Goal: Find specific page/section: Find specific page/section

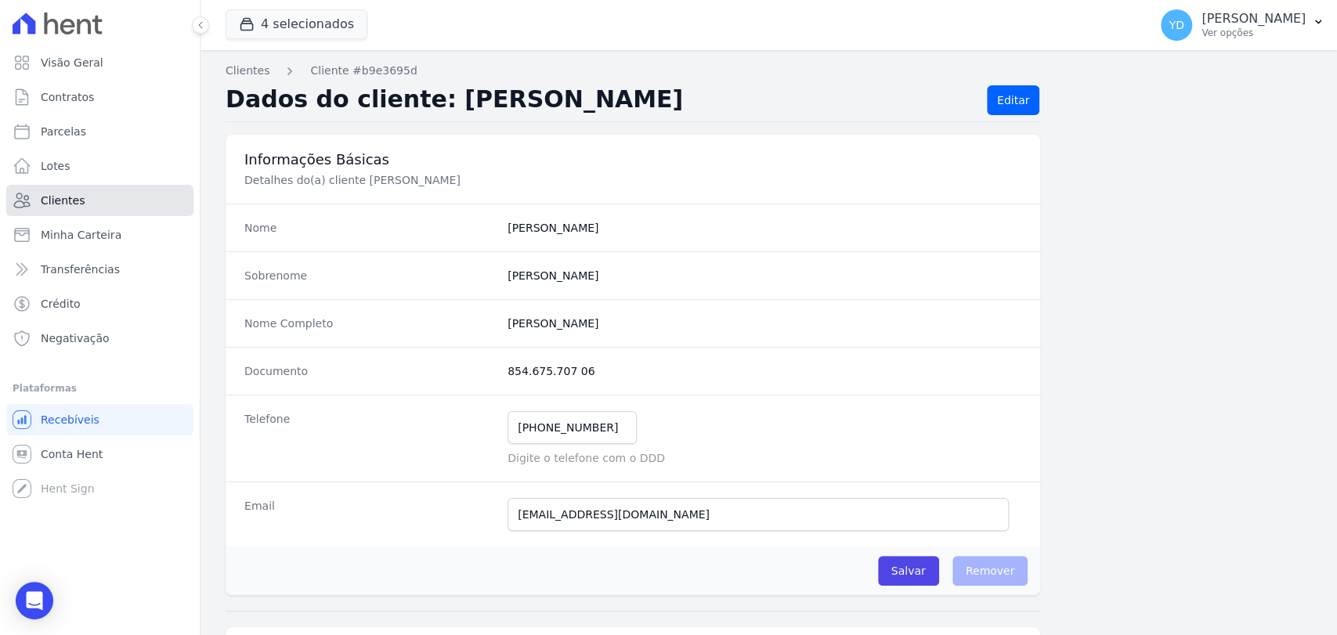
click at [110, 206] on link "Clientes" at bounding box center [99, 200] width 187 height 31
click at [122, 108] on link "Contratos" at bounding box center [99, 96] width 187 height 31
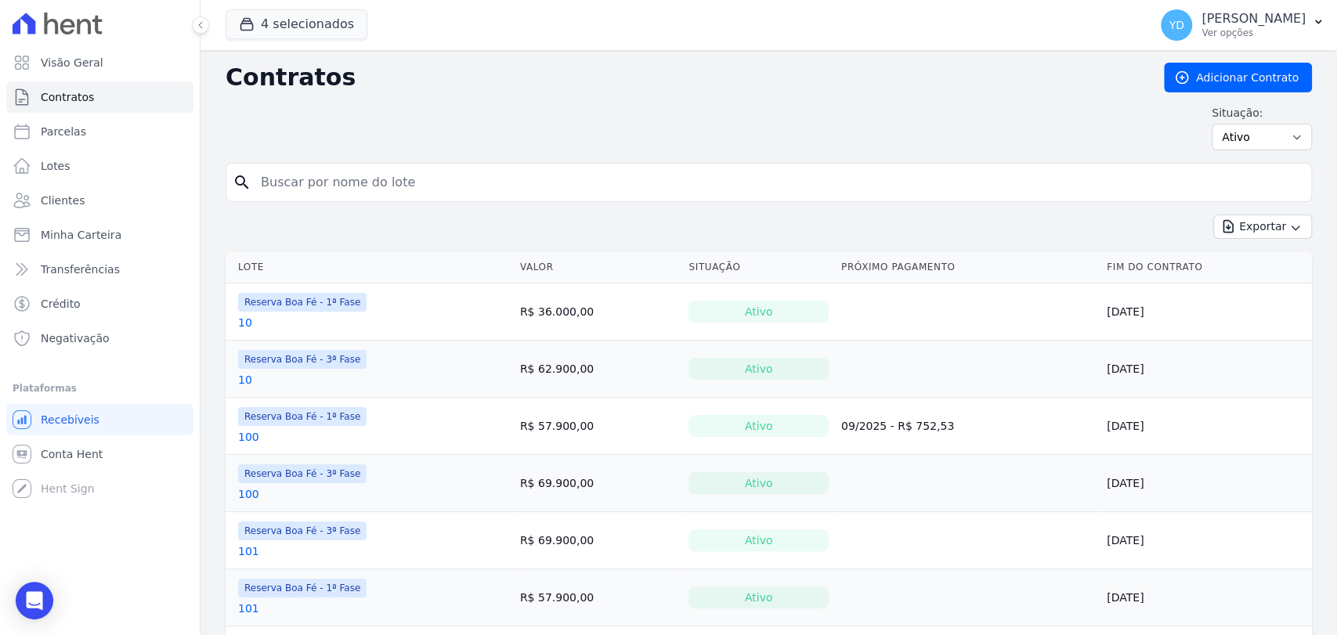
click at [440, 183] on input "search" at bounding box center [778, 182] width 1054 height 31
type input "79"
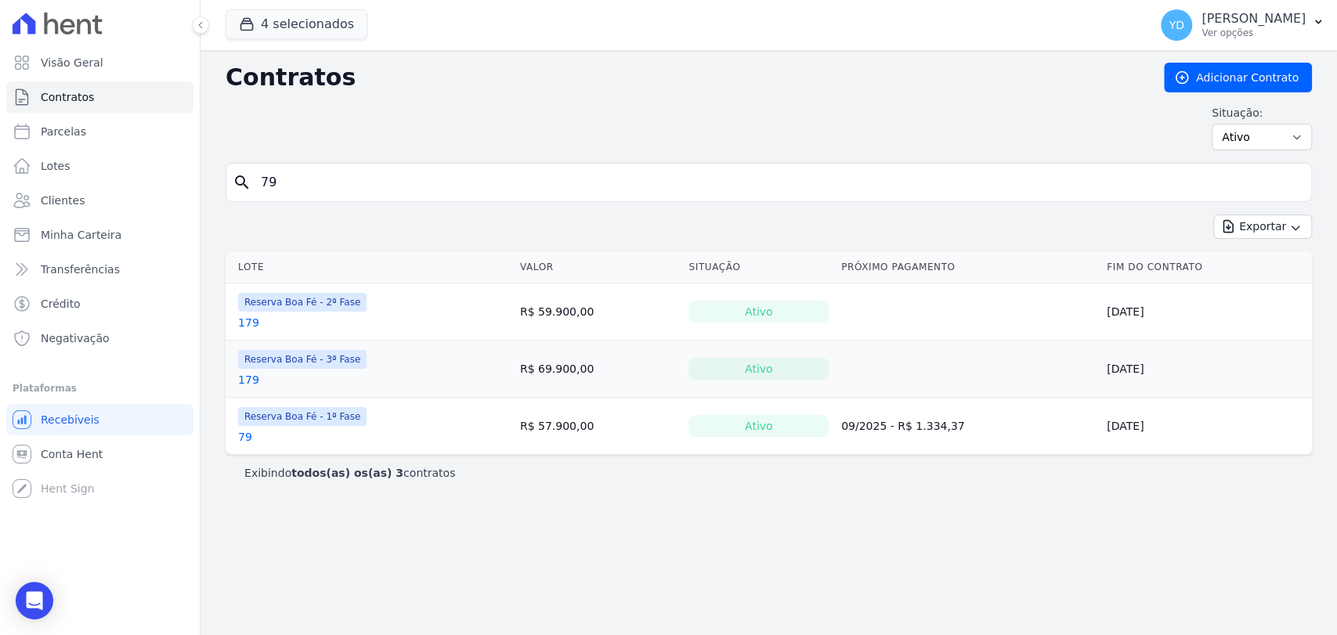
click at [244, 438] on link "79" at bounding box center [245, 437] width 14 height 16
